Goal: Task Accomplishment & Management: Use online tool/utility

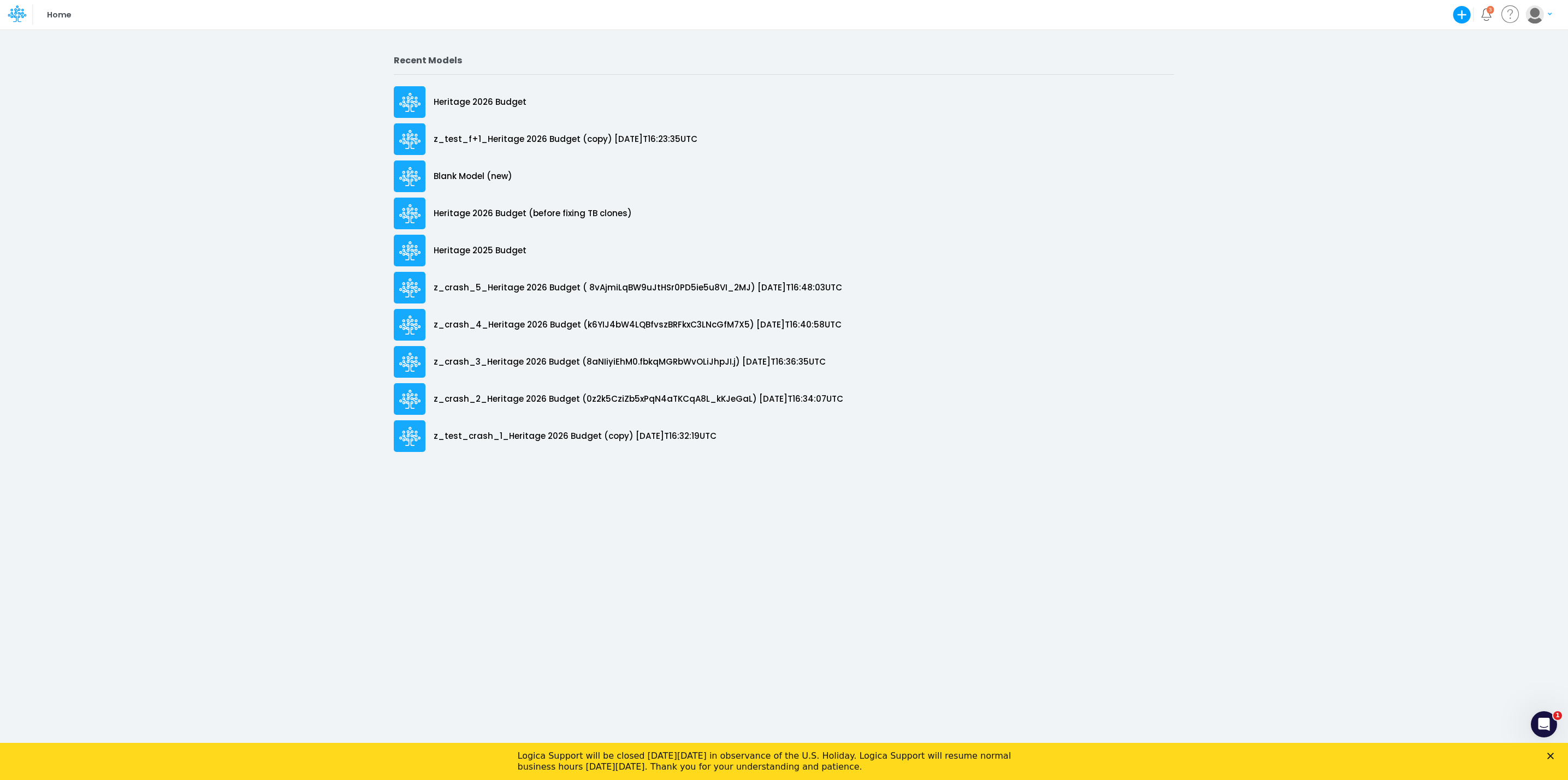
click at [1554, 753] on icon "Close" at bounding box center [1550, 756] width 7 height 7
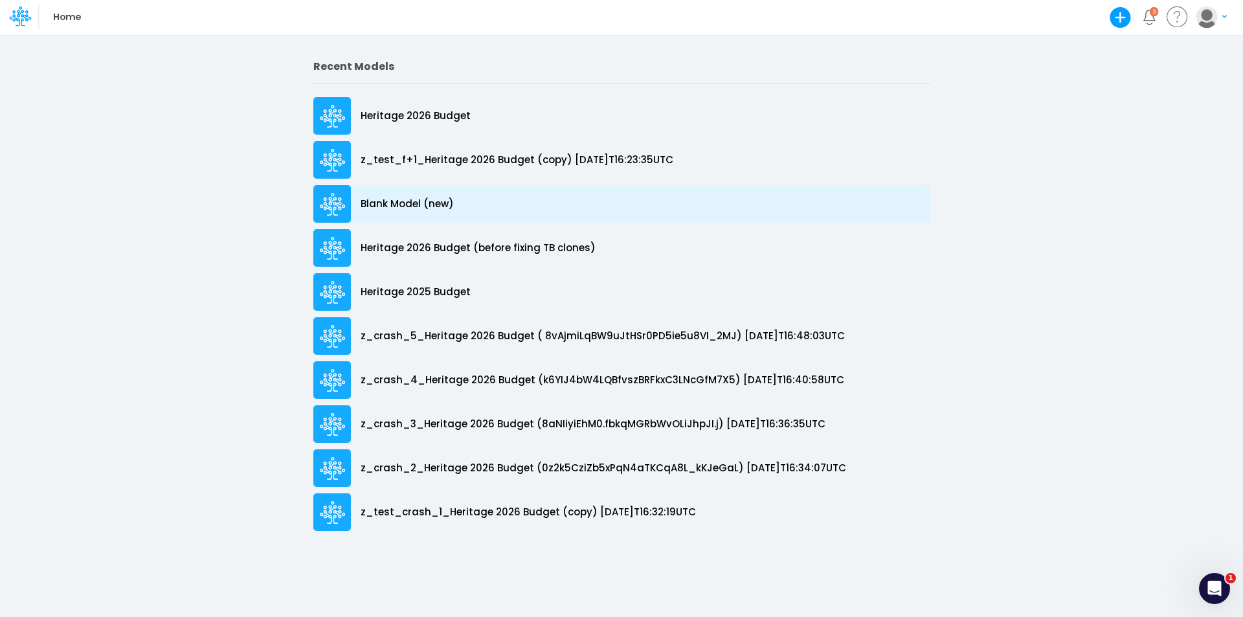
click at [361, 205] on p "Blank Model (new)" at bounding box center [407, 204] width 93 height 15
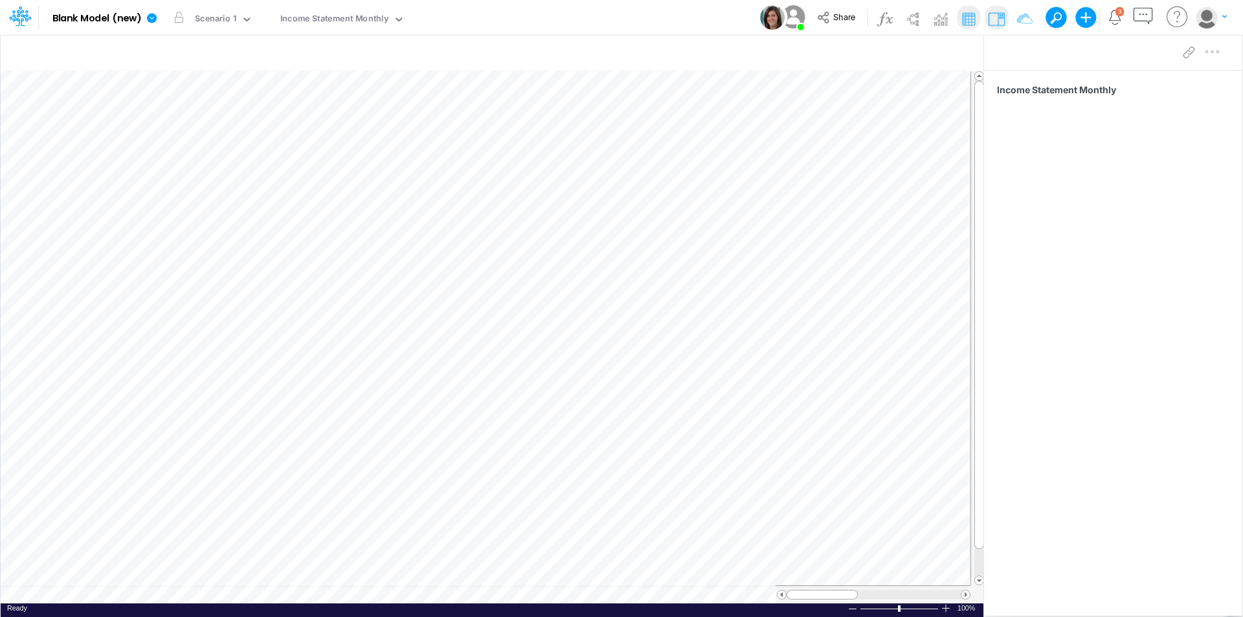
click at [592, 8] on div "Model Blank Model (new) Edit model settings Duplicate Import QuickBooks QuickBo…" at bounding box center [621, 17] width 1119 height 35
click at [617, 16] on div "Model Blank Model (new) Edit model settings Duplicate Import QuickBooks QuickBo…" at bounding box center [621, 17] width 1119 height 35
click at [407, 20] on div at bounding box center [414, 17] width 18 height 14
click at [414, 17] on button "button" at bounding box center [416, 18] width 14 height 14
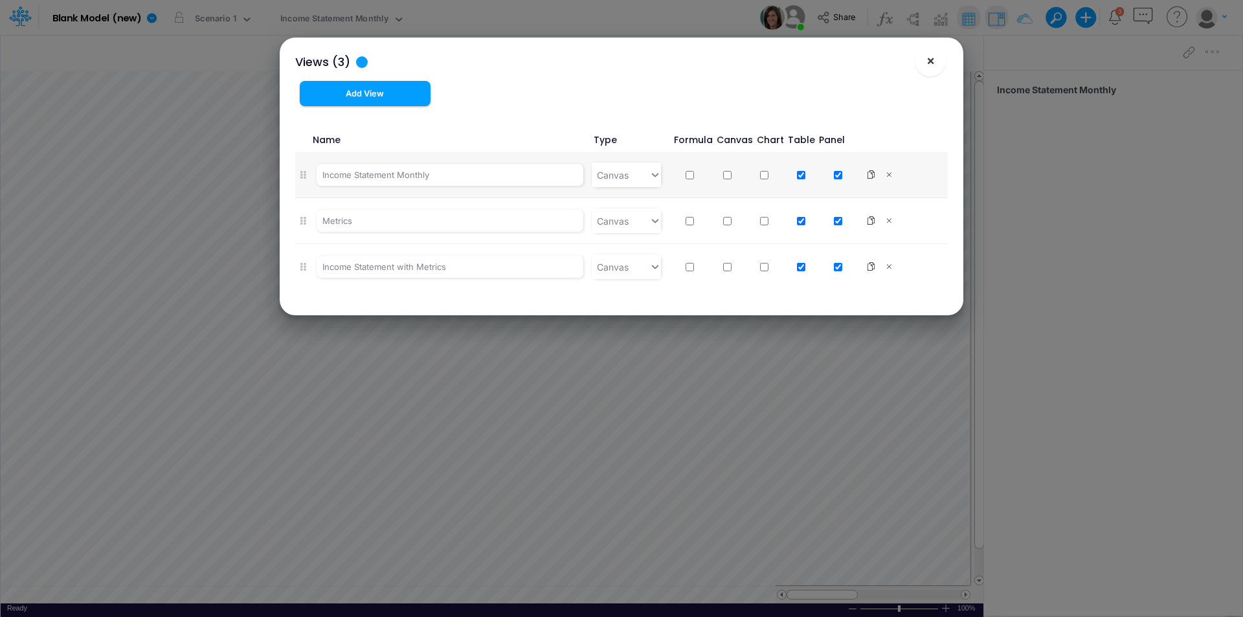
click at [928, 63] on span "×" at bounding box center [930, 60] width 8 height 16
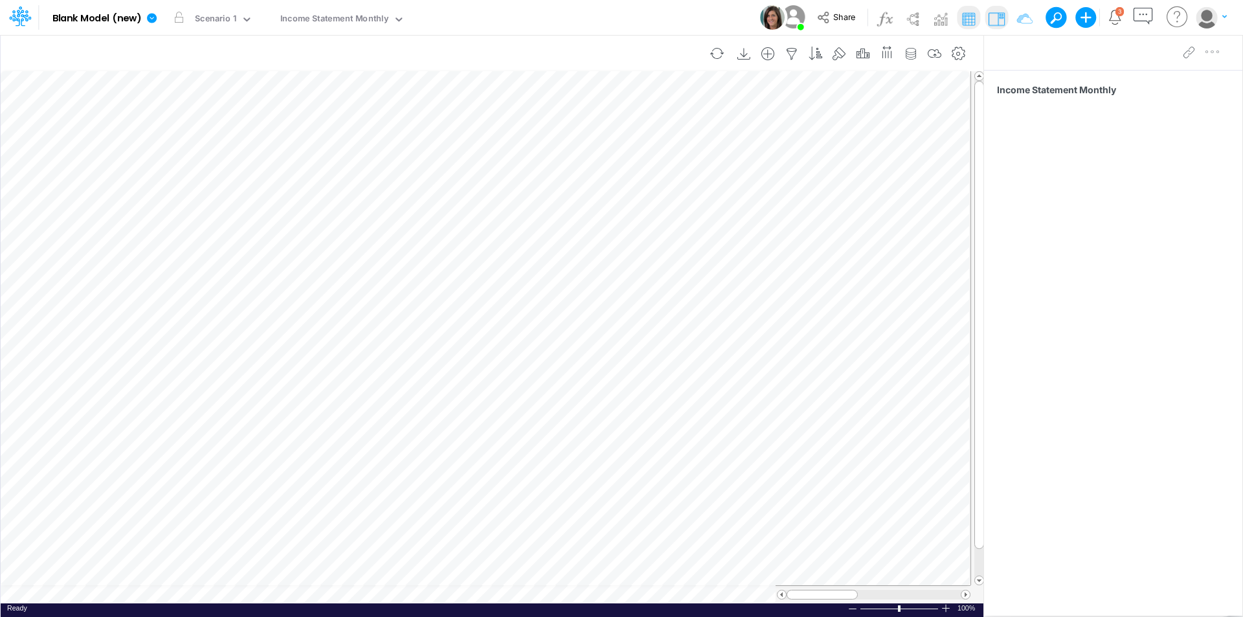
scroll to position [6, 1]
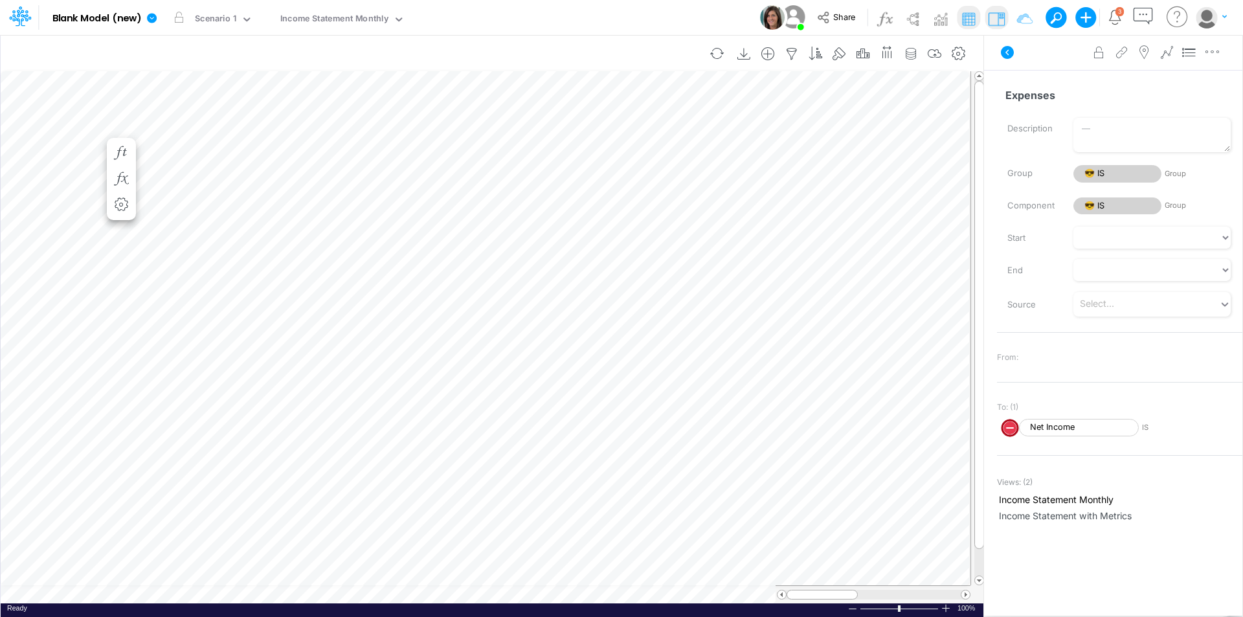
scroll to position [6, 1]
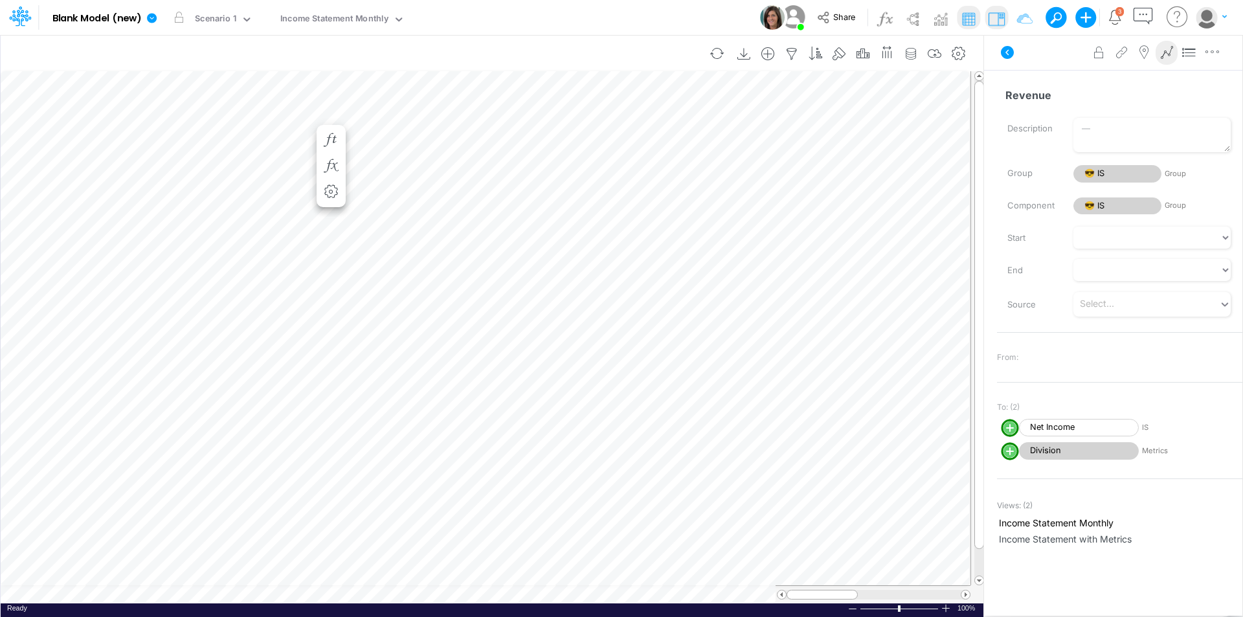
scroll to position [6, 1]
click at [1017, 127] on label "Description" at bounding box center [1031, 129] width 66 height 22
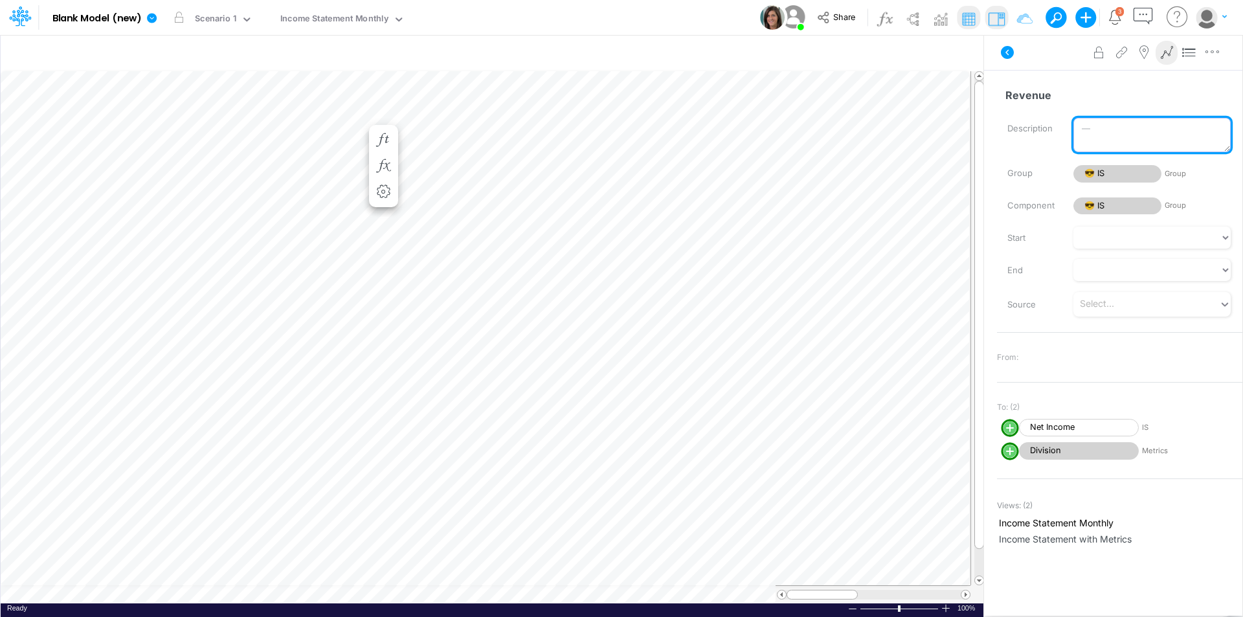
click at [1073, 127] on textarea "Description" at bounding box center [1151, 135] width 157 height 34
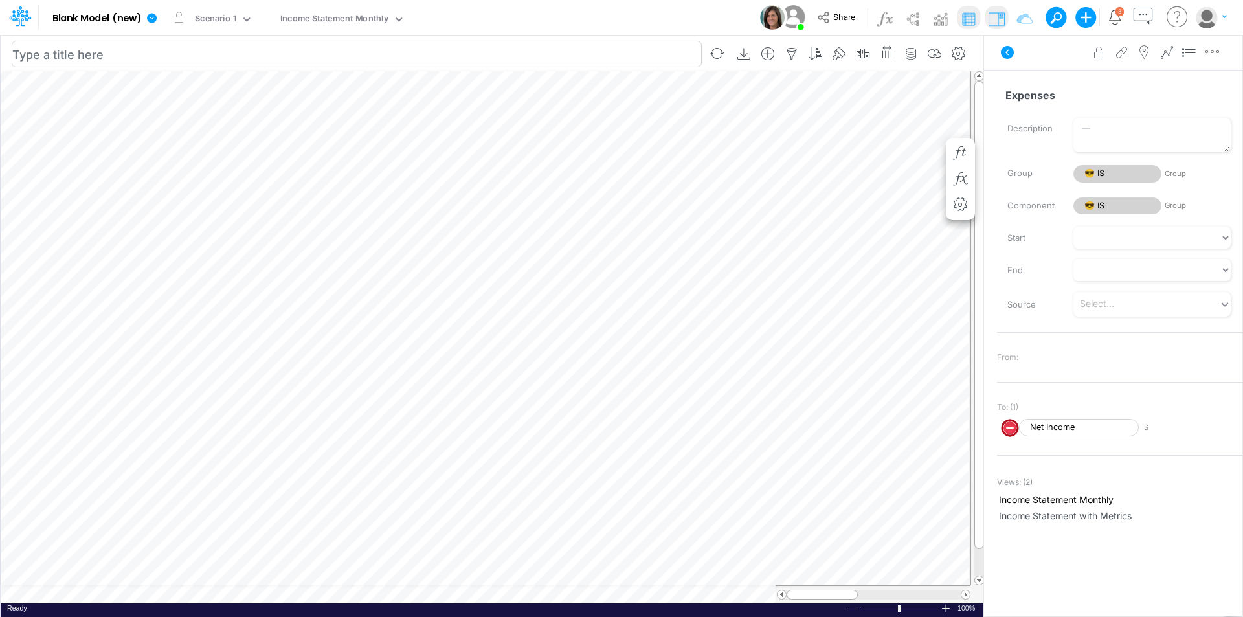
scroll to position [6, 1]
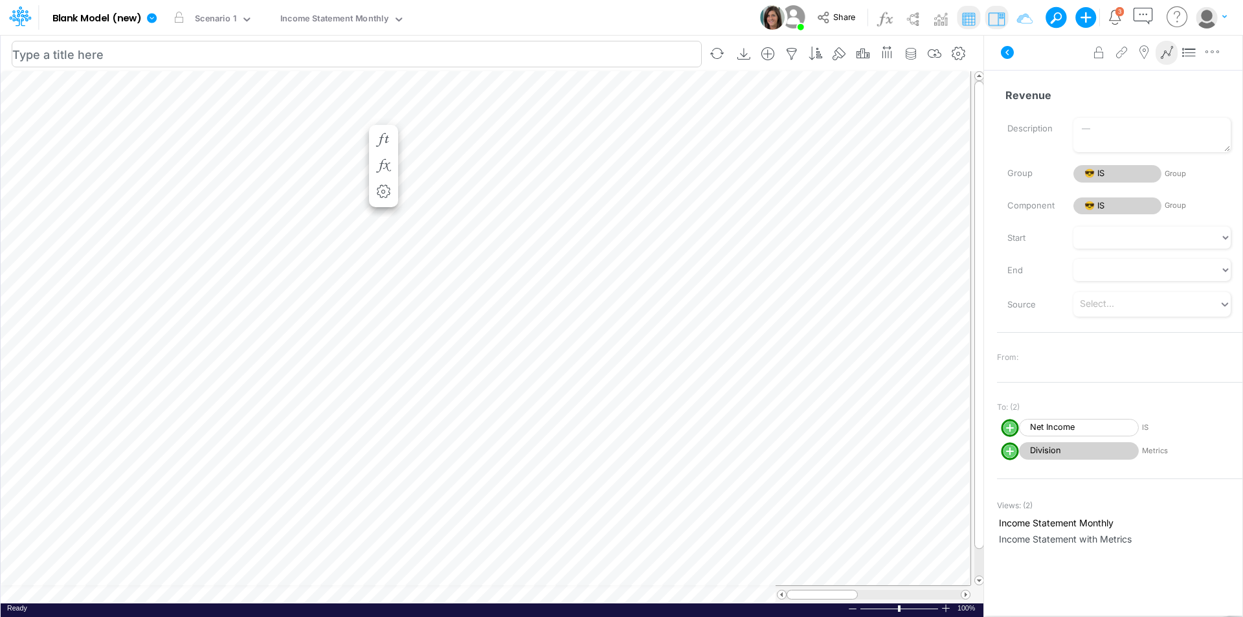
scroll to position [6, 1]
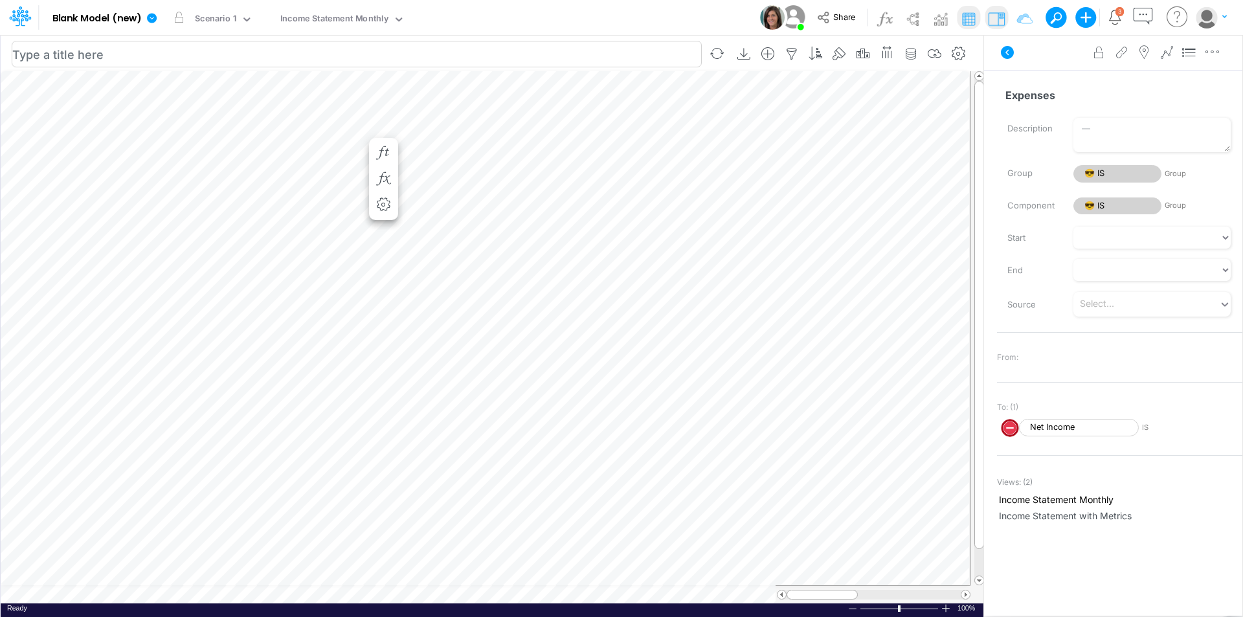
scroll to position [6, 1]
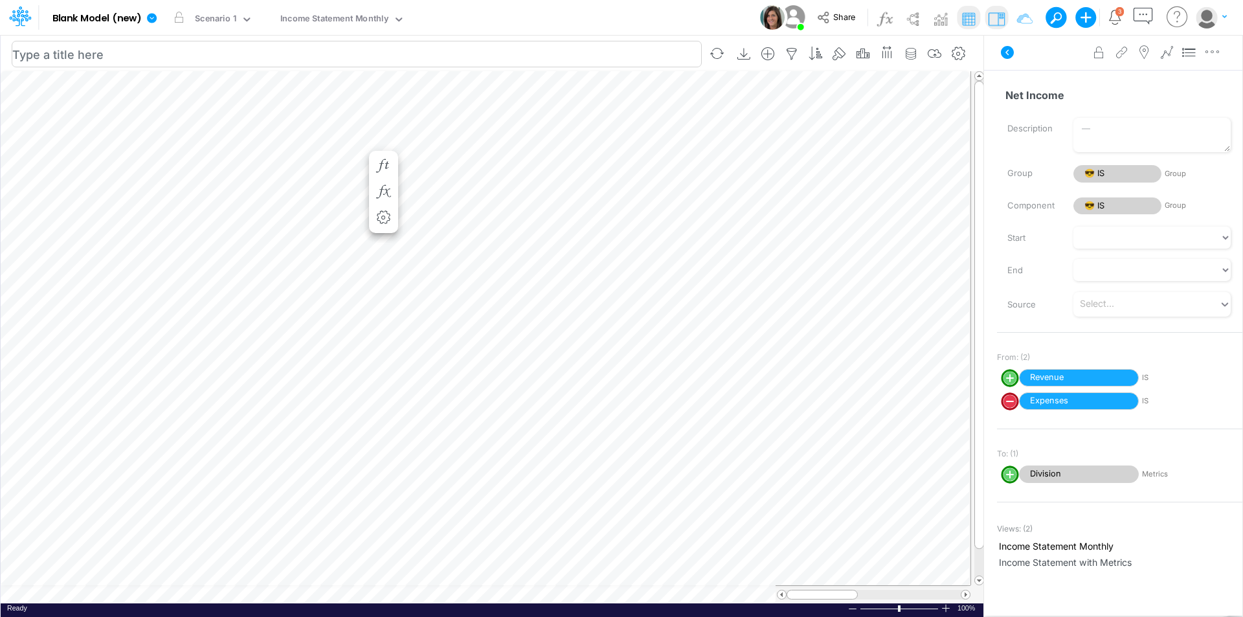
scroll to position [6, 1]
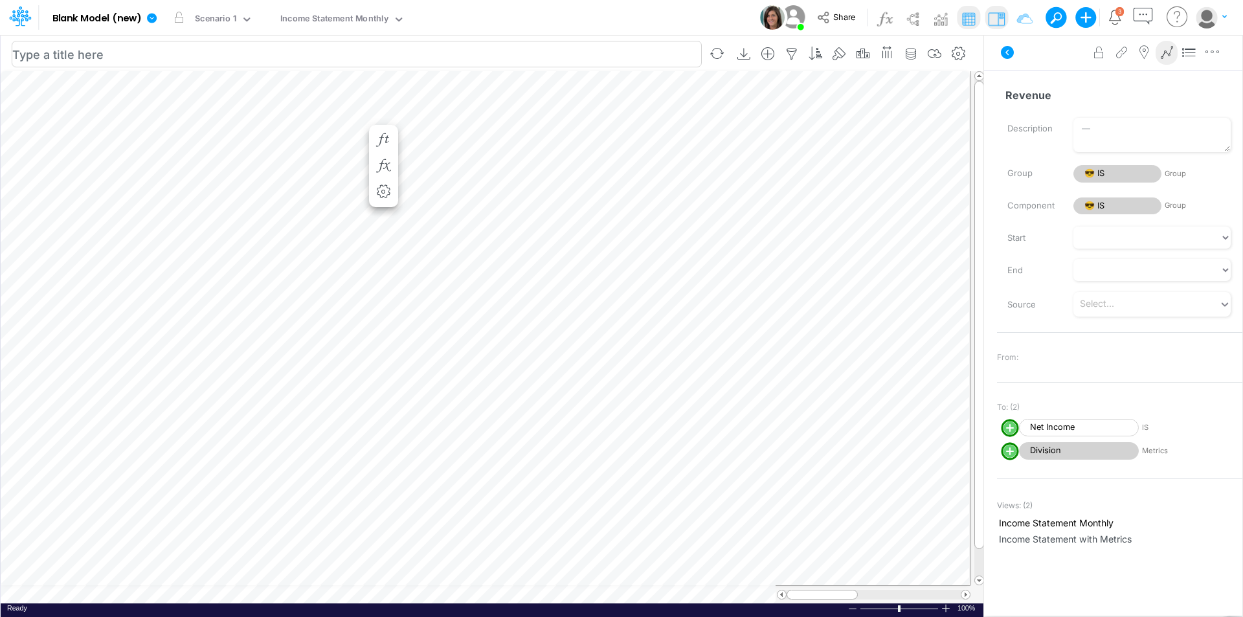
scroll to position [6, 1]
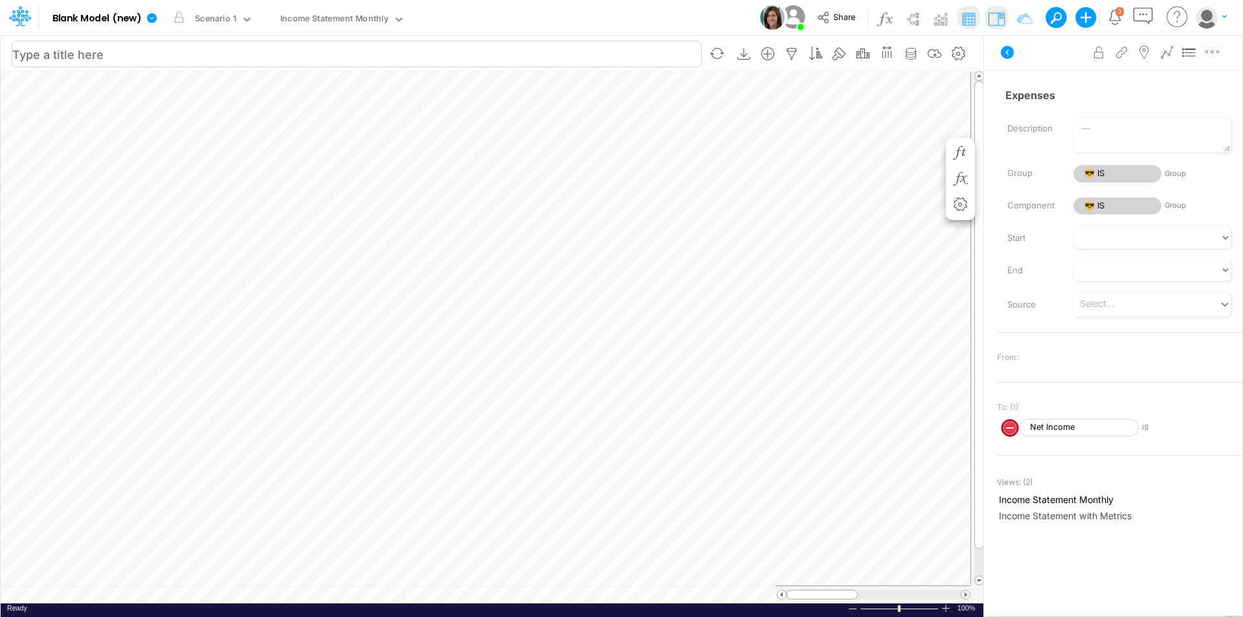
scroll to position [6, 1]
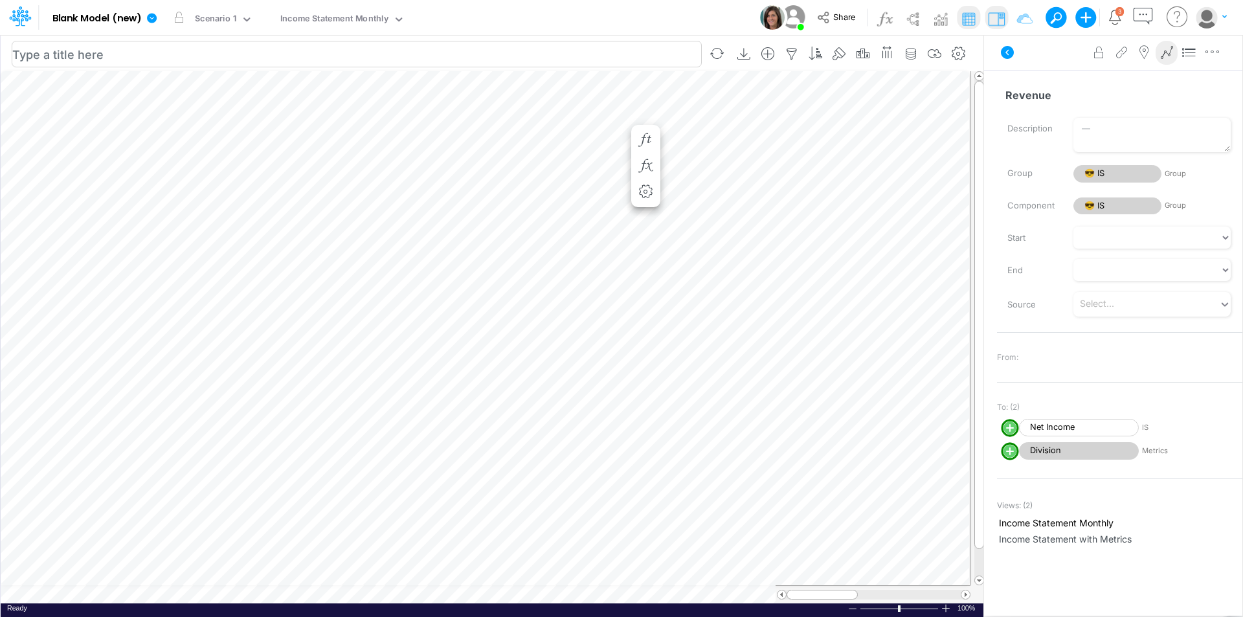
scroll to position [6, 1]
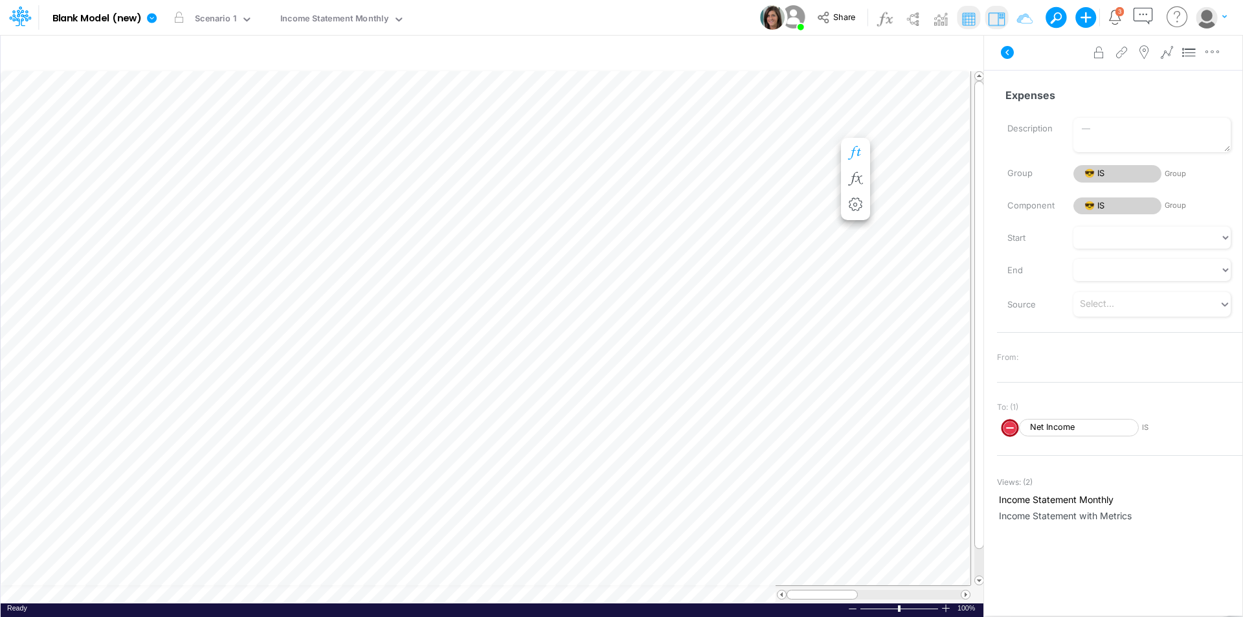
scroll to position [6, 1]
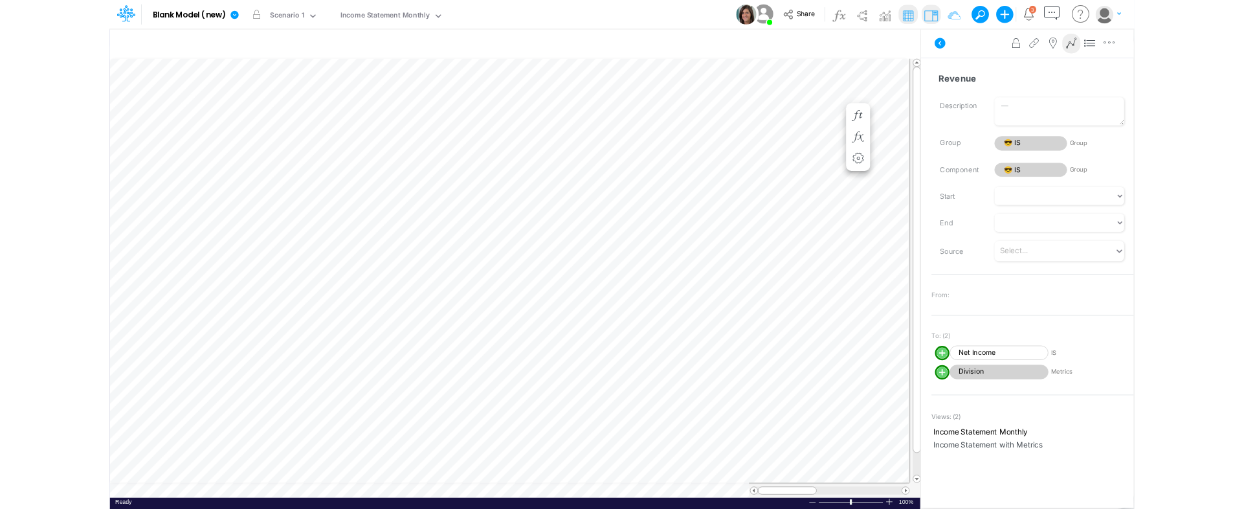
scroll to position [6, 1]
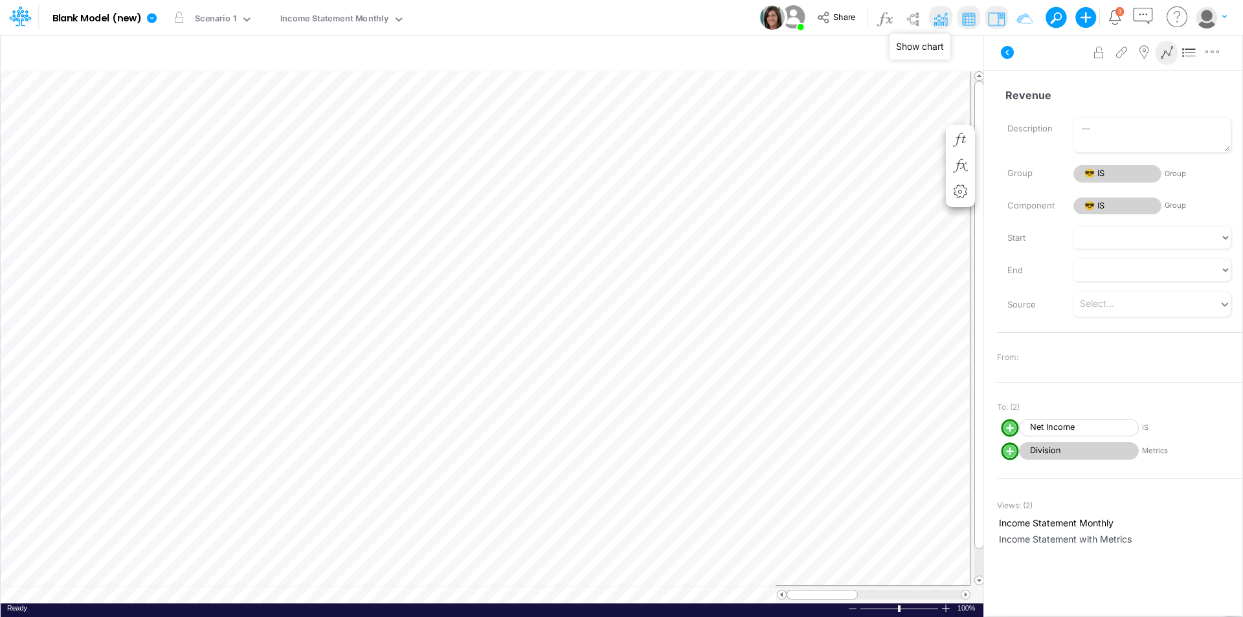
click at [942, 17] on img at bounding box center [940, 18] width 21 height 21
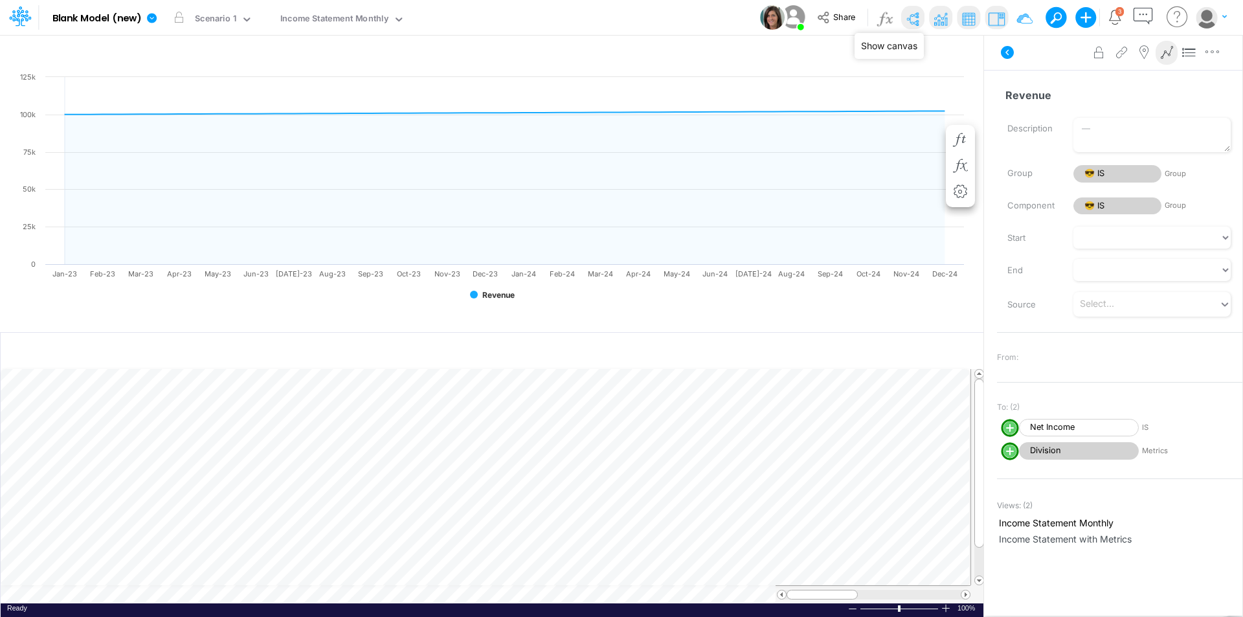
click at [908, 23] on img at bounding box center [912, 18] width 21 height 21
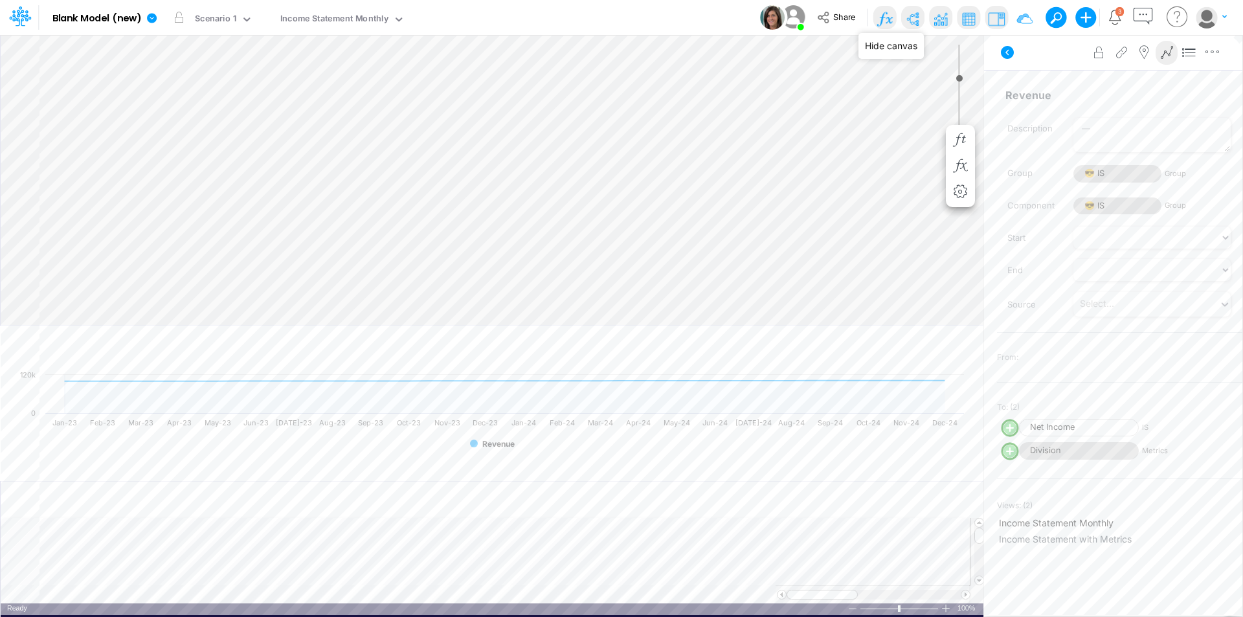
type input "0"
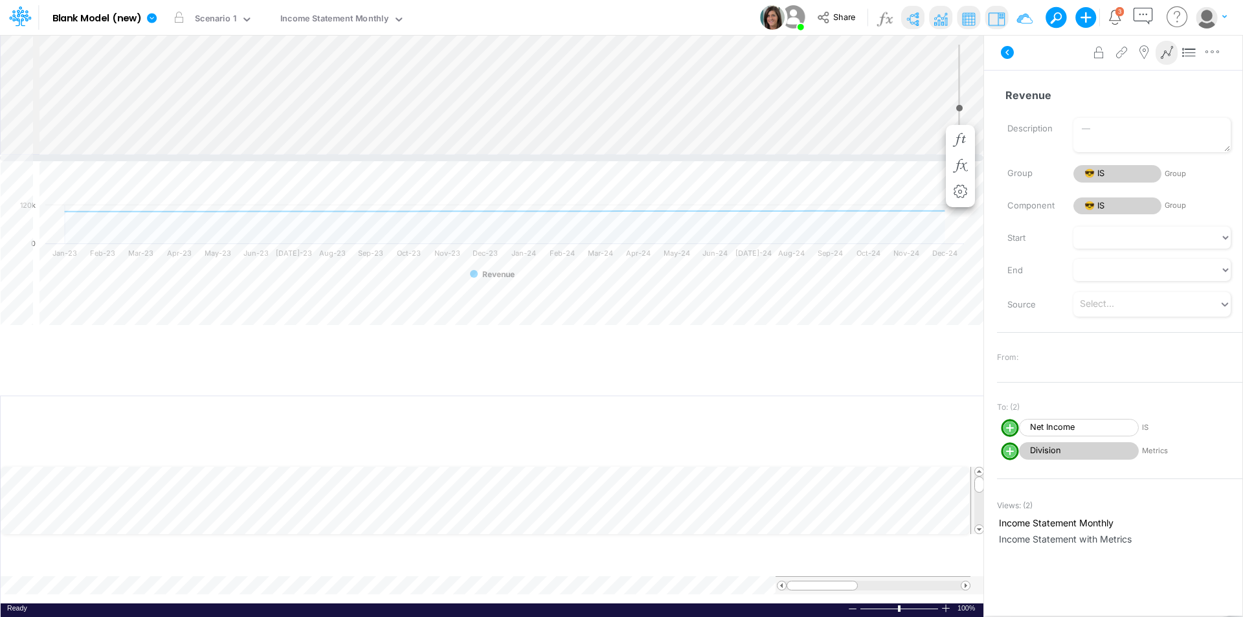
drag, startPoint x: 957, startPoint y: 329, endPoint x: 925, endPoint y: 157, distance: 175.1
click at [925, 157] on div at bounding box center [491, 158] width 983 height 6
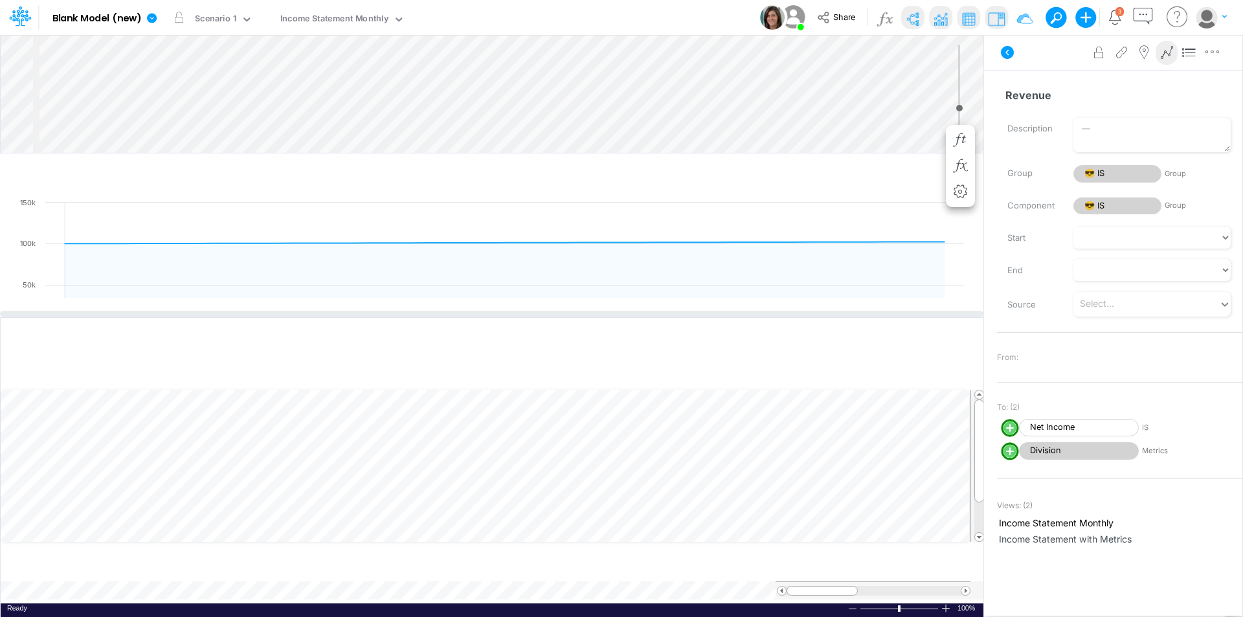
drag, startPoint x: 952, startPoint y: 394, endPoint x: 948, endPoint y: 306, distance: 88.2
click at [948, 311] on div at bounding box center [491, 314] width 983 height 6
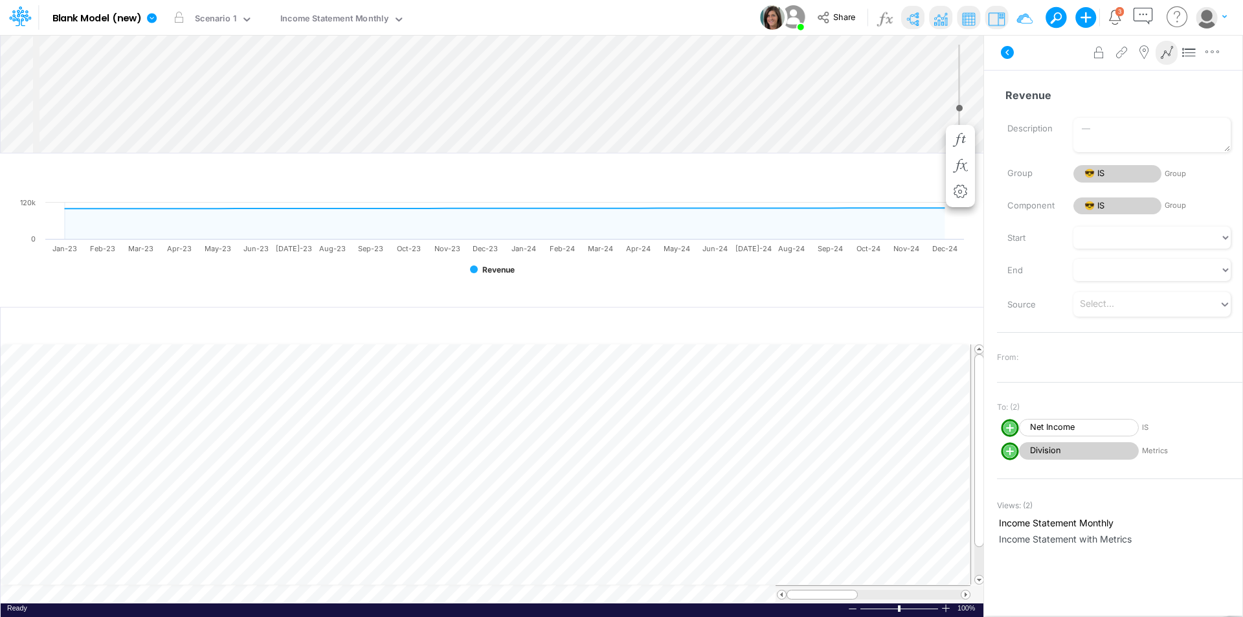
click at [196, 236] on icon at bounding box center [505, 223] width 880 height 31
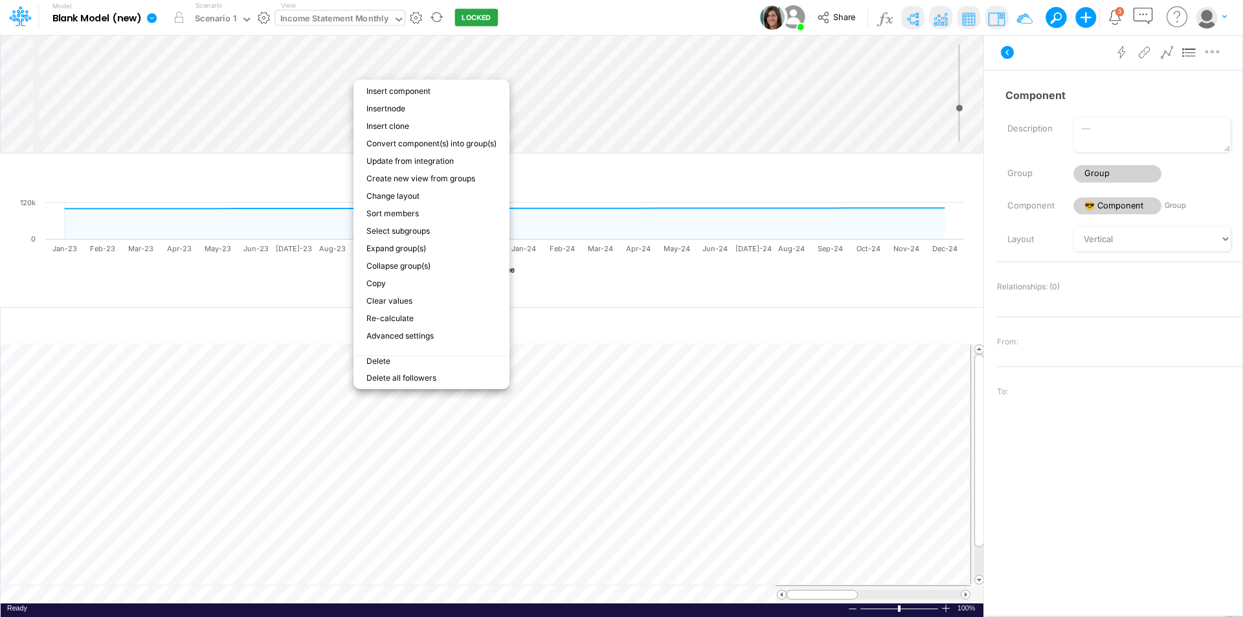
click at [377, 15] on div "Income Statement Monthly" at bounding box center [334, 19] width 108 height 15
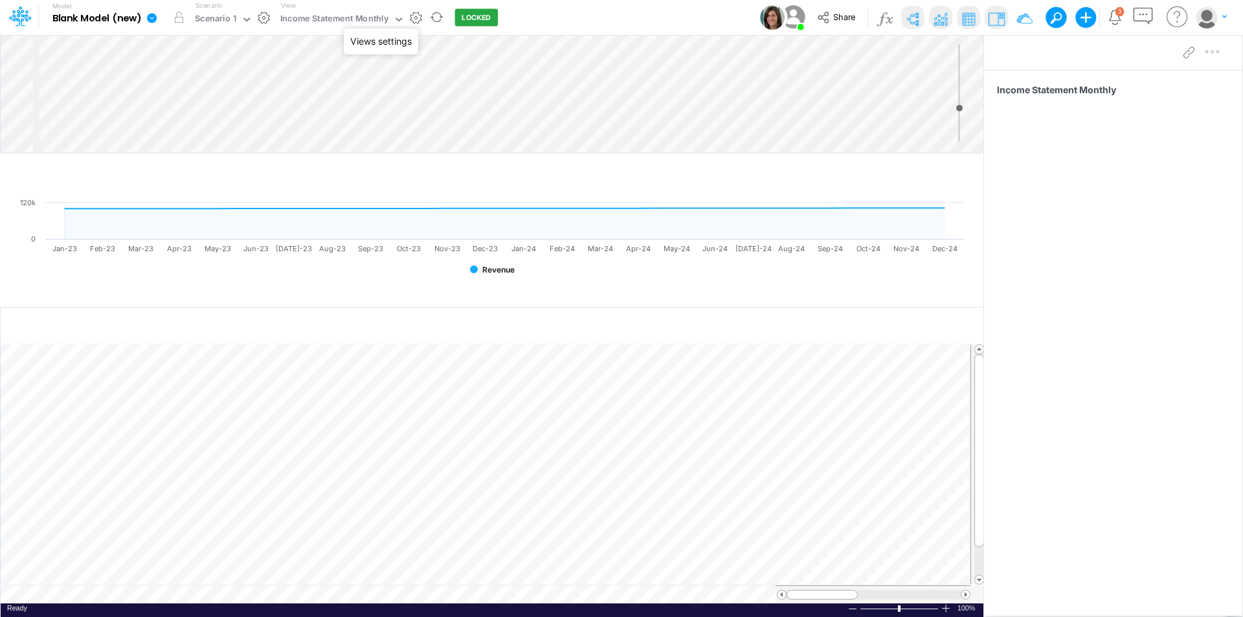
click at [419, 14] on button "button" at bounding box center [416, 18] width 14 height 14
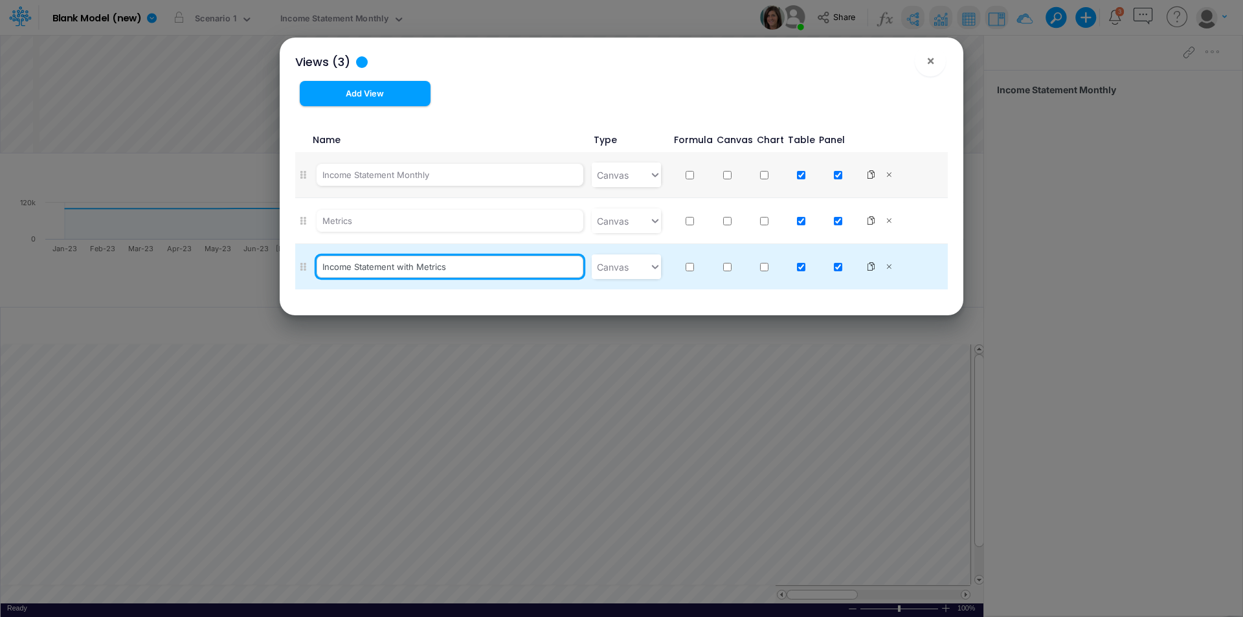
click at [341, 263] on input "Income Statement with Metrics" at bounding box center [450, 267] width 267 height 22
click at [350, 263] on input "Income Statement with Metrics" at bounding box center [450, 267] width 267 height 22
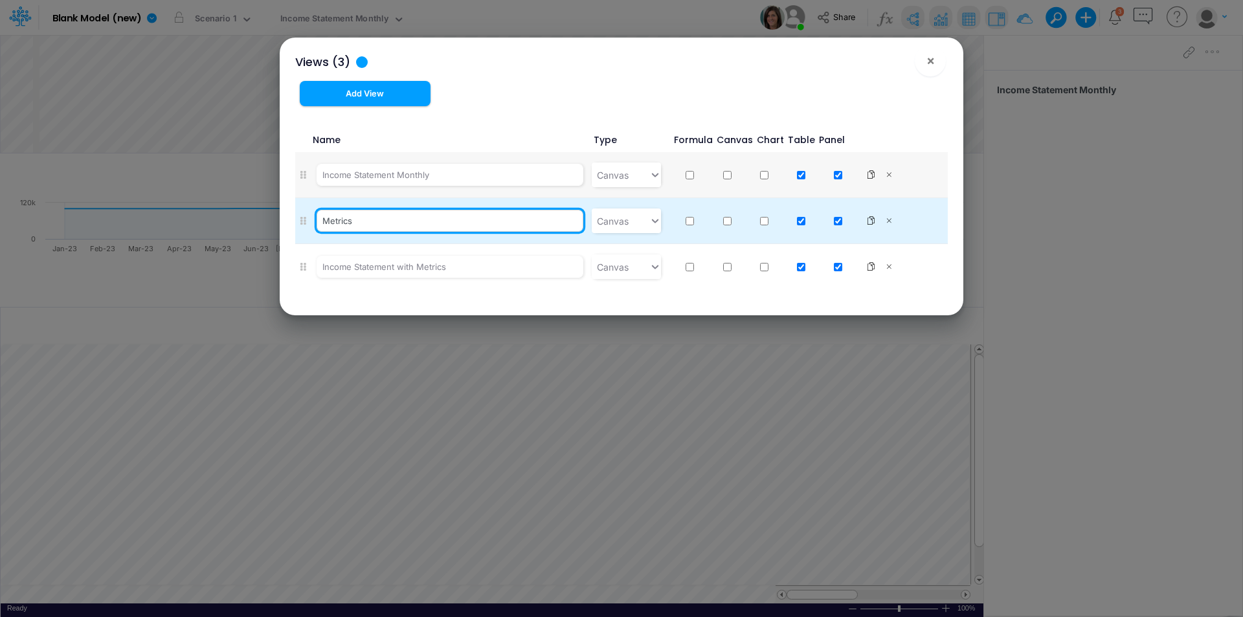
click at [338, 221] on input "Metrics" at bounding box center [450, 221] width 267 height 22
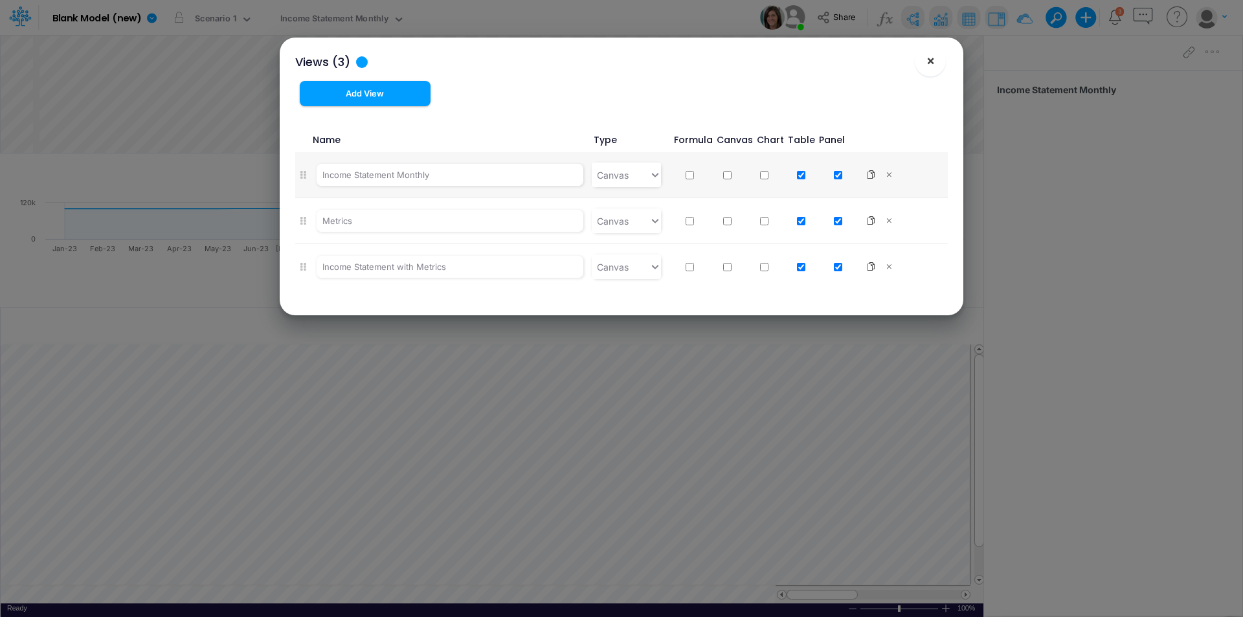
click at [935, 60] on button "×" at bounding box center [930, 60] width 31 height 31
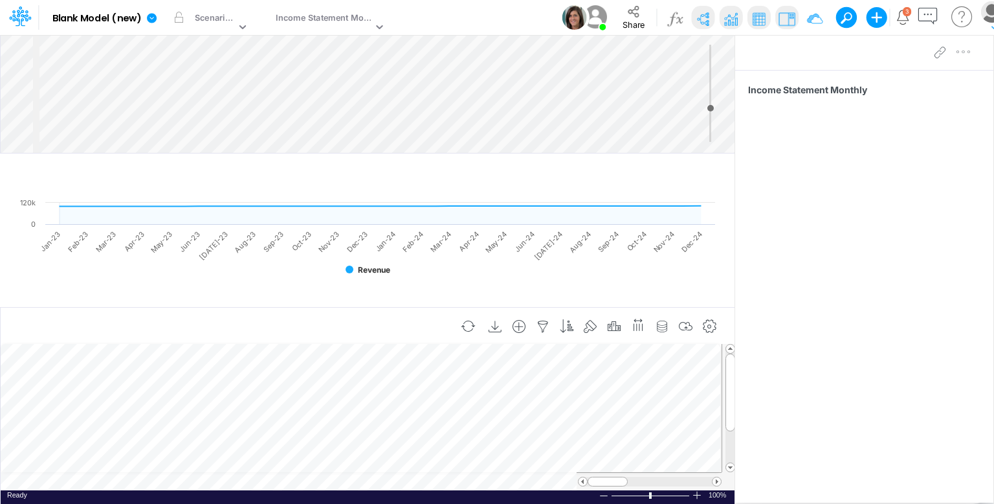
scroll to position [6, 1]
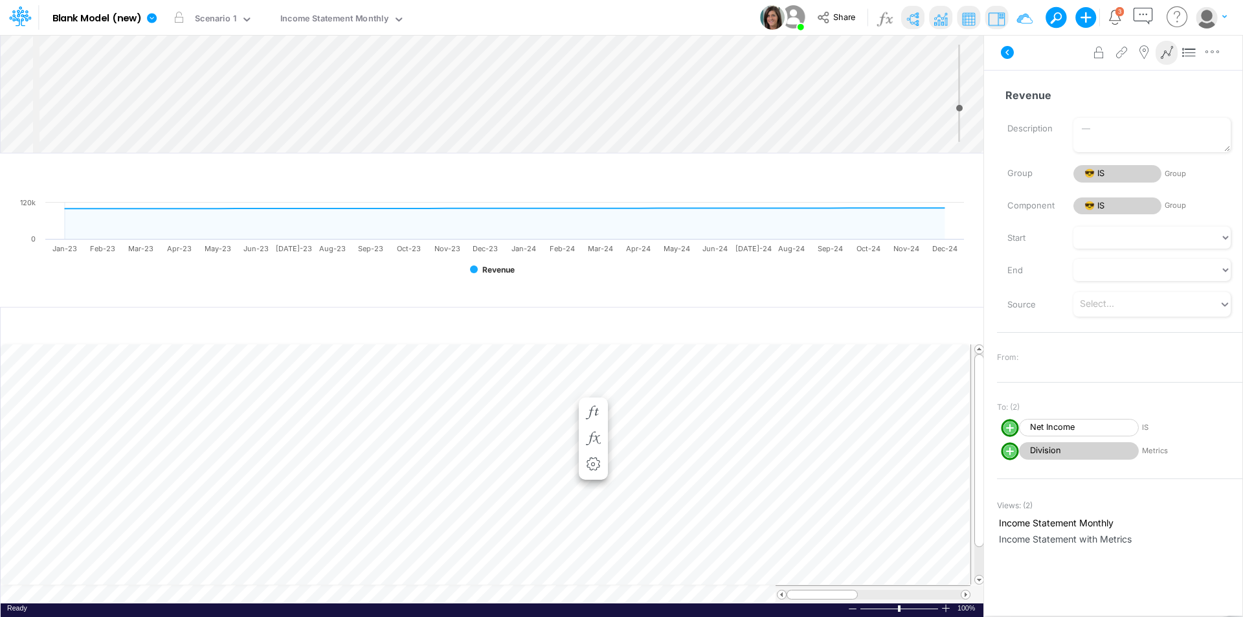
scroll to position [6, 1]
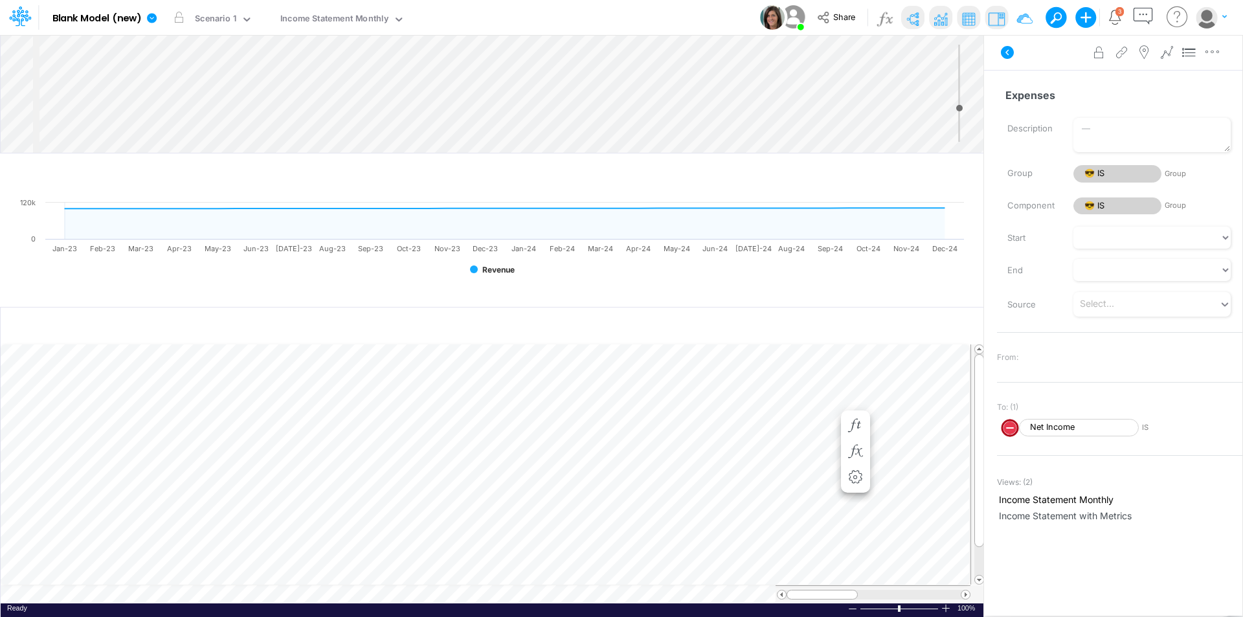
scroll to position [6, 1]
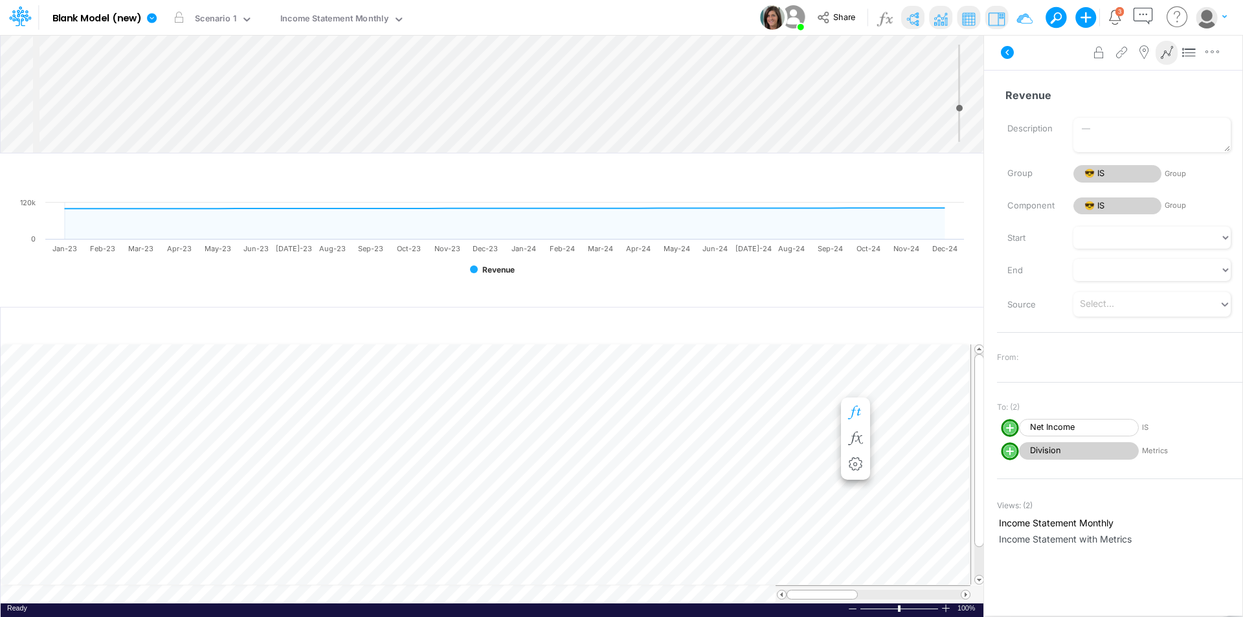
scroll to position [6, 1]
click at [274, 414] on icon "button" at bounding box center [278, 413] width 19 height 14
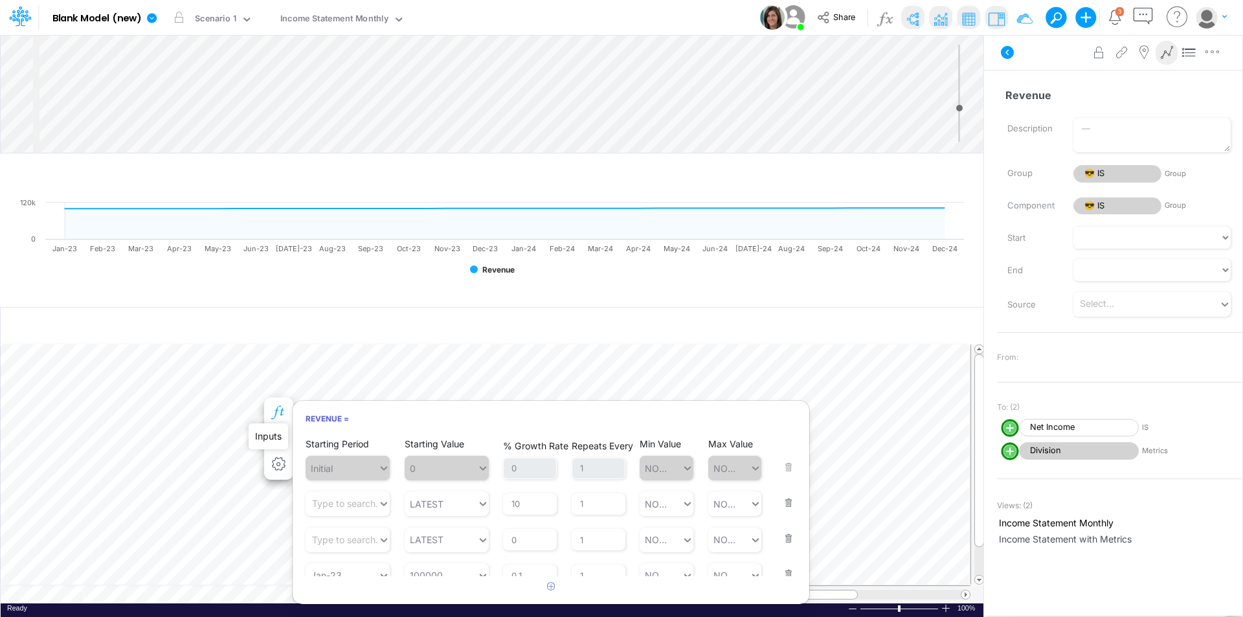
click at [281, 414] on icon "button" at bounding box center [278, 413] width 19 height 14
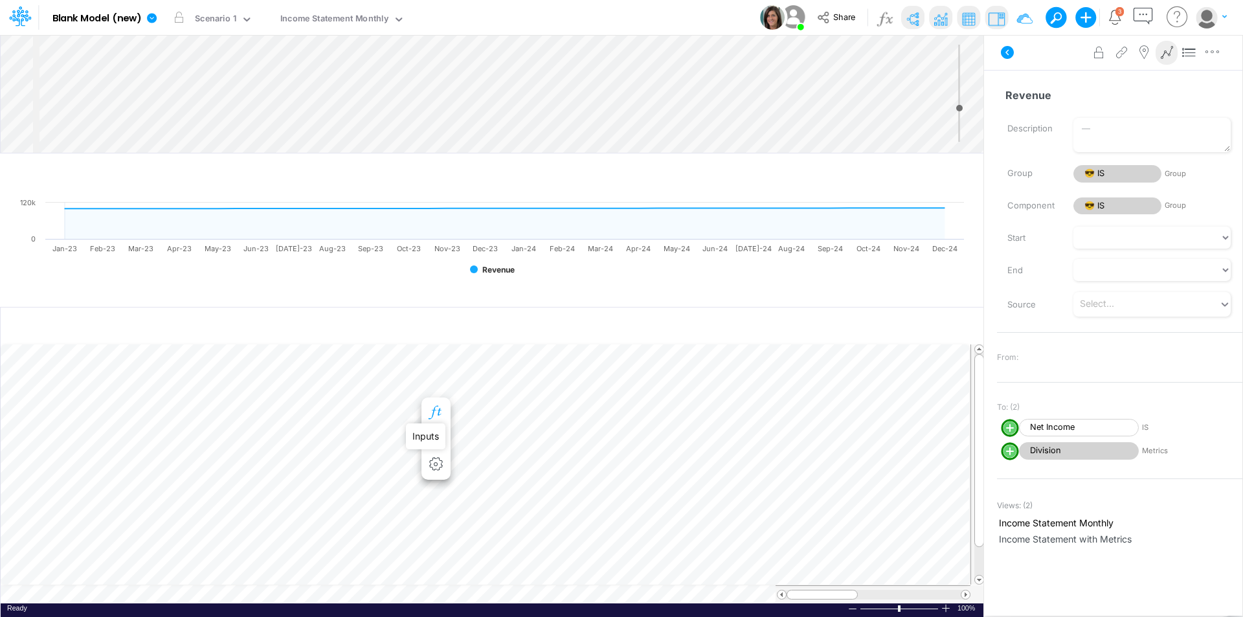
click at [438, 412] on icon "button" at bounding box center [435, 413] width 19 height 14
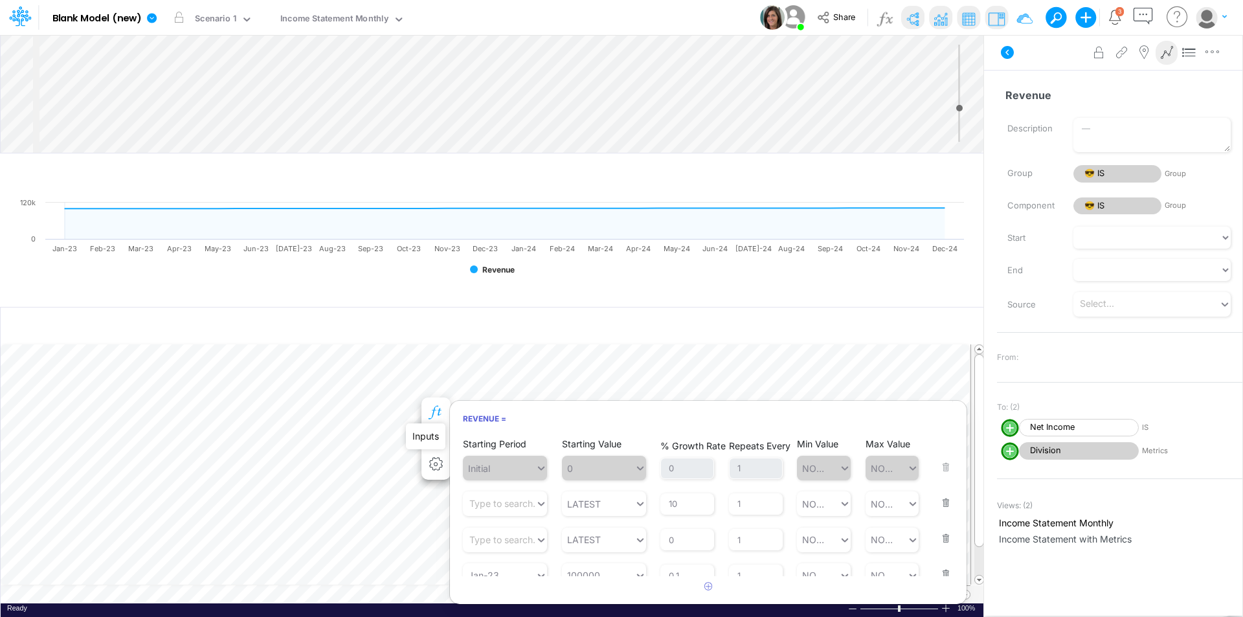
click at [438, 412] on icon "button" at bounding box center [435, 413] width 19 height 14
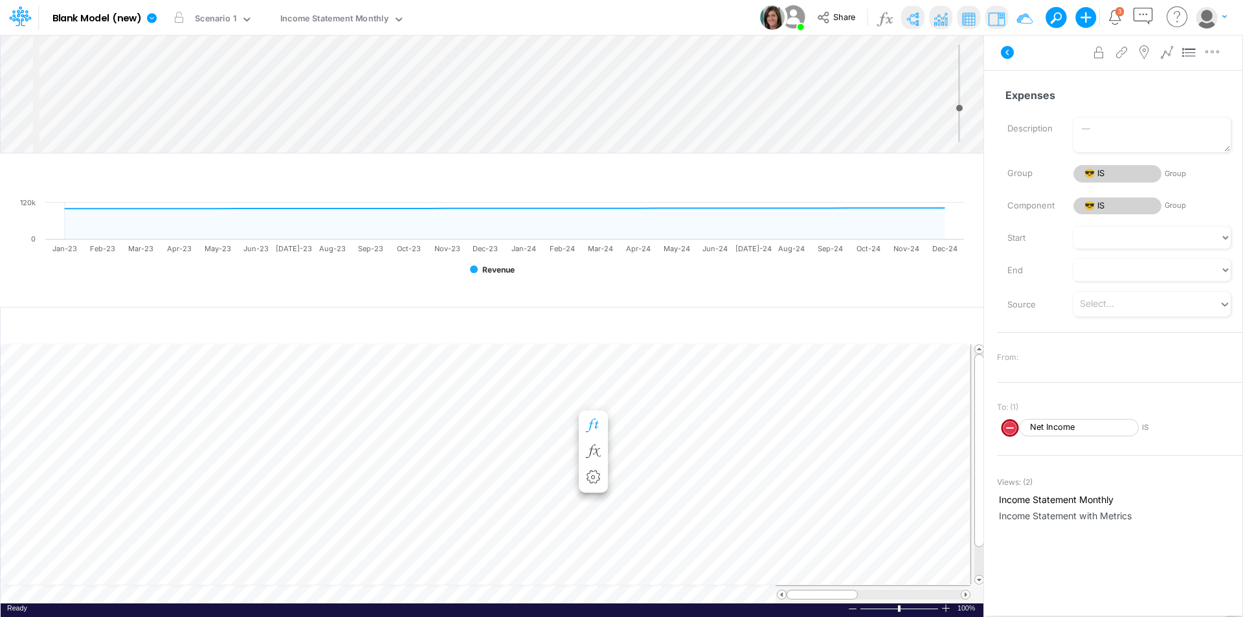
scroll to position [6, 1]
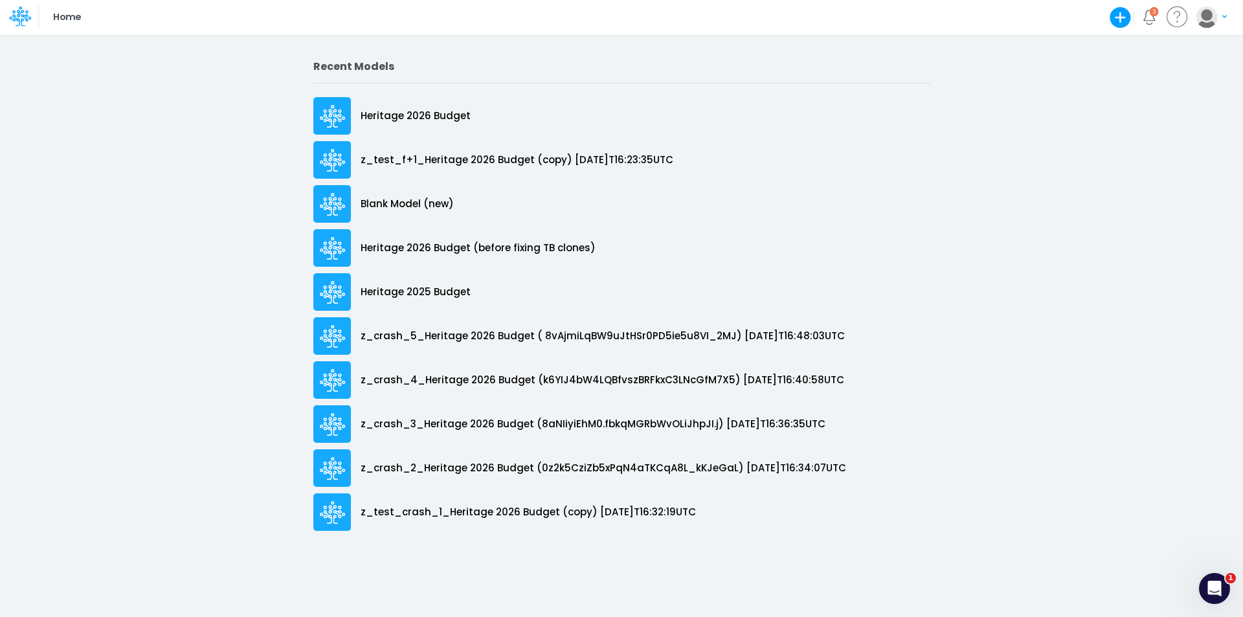
click at [1212, 19] on img "button" at bounding box center [1206, 16] width 21 height 21
click at [1141, 85] on button "Log out" at bounding box center [1158, 76] width 139 height 20
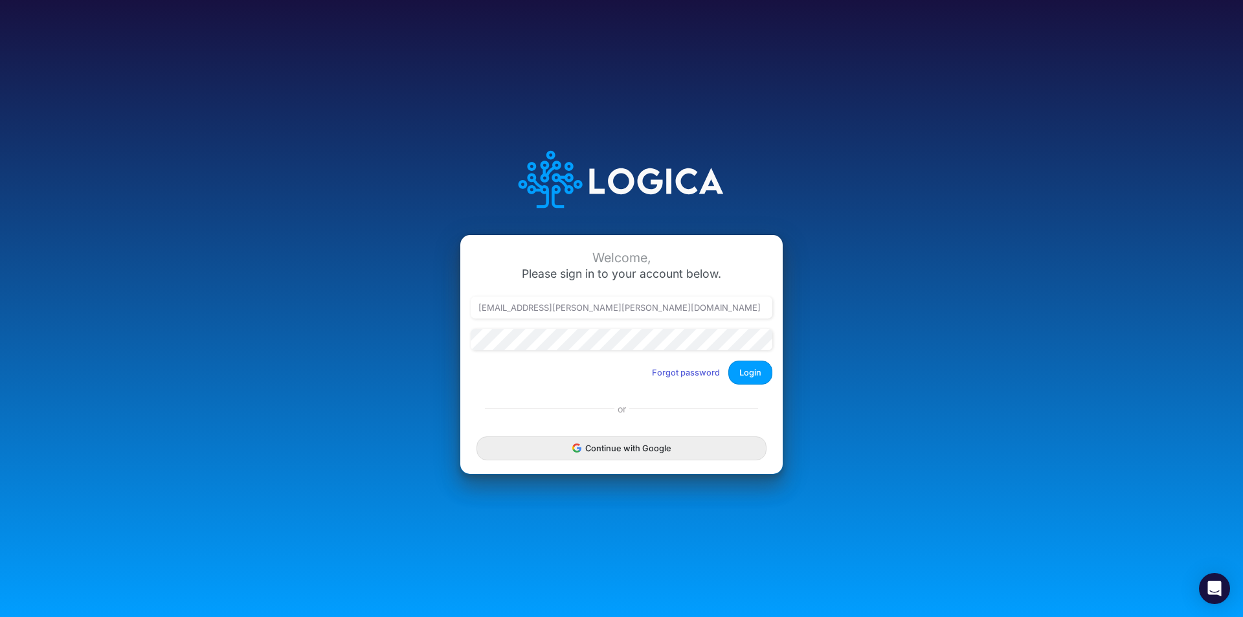
type input "leandro.castro+cquence@logica.cloud"
click at [757, 376] on button "Login" at bounding box center [750, 373] width 44 height 24
